Goal: Transaction & Acquisition: Book appointment/travel/reservation

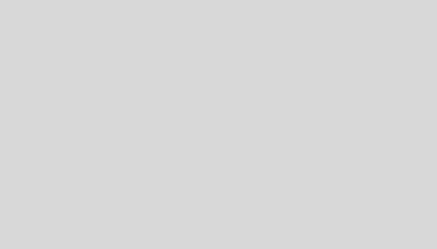
select select "pt"
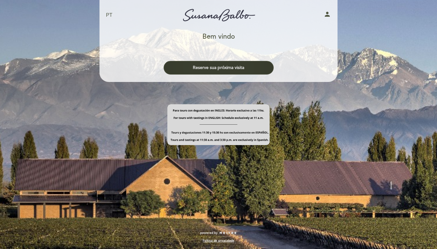
click at [230, 67] on button "Reserve sua próxima visita" at bounding box center [219, 68] width 110 height 14
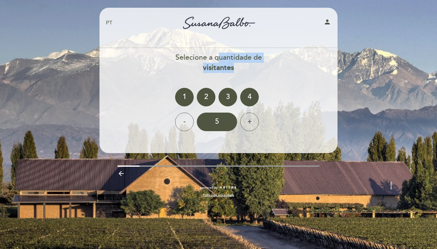
drag, startPoint x: 219, startPoint y: 55, endPoint x: 273, endPoint y: 67, distance: 55.0
click at [273, 67] on div "Selecione a quantidade de visitantes" at bounding box center [218, 63] width 239 height 20
click at [231, 94] on div "3" at bounding box center [227, 97] width 19 height 19
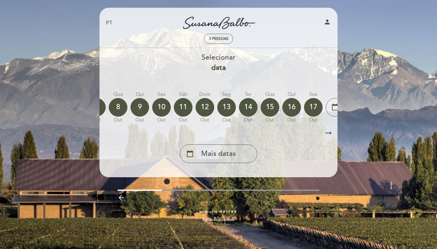
scroll to position [0, 182]
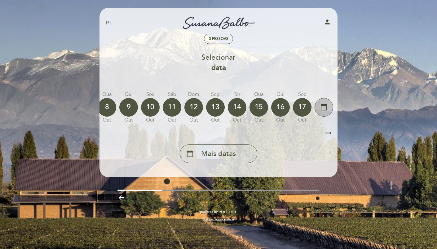
click at [323, 105] on icon "calendar_today" at bounding box center [323, 107] width 7 height 11
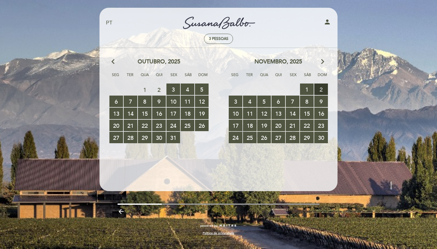
click at [321, 88] on span "2 RESERVAS DISPONÍVEIS" at bounding box center [321, 89] width 14 height 11
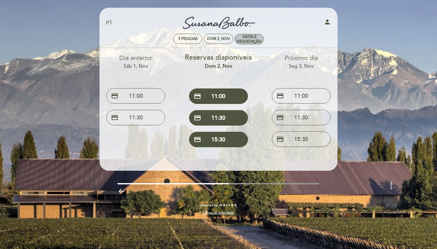
click at [246, 38] on div "VISITA E DEGUSTAÇÃO" at bounding box center [249, 39] width 29 height 9
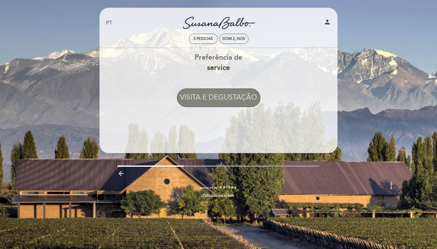
click at [226, 100] on button "VISITA E DEGUSTAÇÃO" at bounding box center [218, 98] width 83 height 19
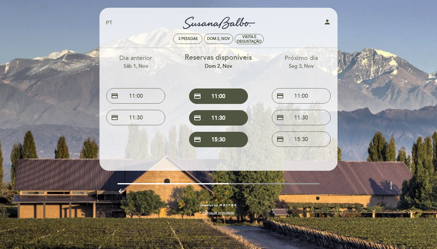
click at [347, 45] on div "EN ES PT Turismo [PERSON_NAME] Wines person 3 pessoas Dom 2, nov VISITA E DEGUS…" at bounding box center [218, 124] width 437 height 249
click at [108, 20] on select "EN ES PT" at bounding box center [109, 23] width 7 height 7
click at [106, 20] on select "EN ES PT" at bounding box center [109, 23] width 7 height 7
click at [240, 48] on div "Reservas disponíveis Dom 2, nov credit_card 11:00 credit_card 11:30 credit_card…" at bounding box center [218, 99] width 83 height 103
